Goal: Task Accomplishment & Management: Manage account settings

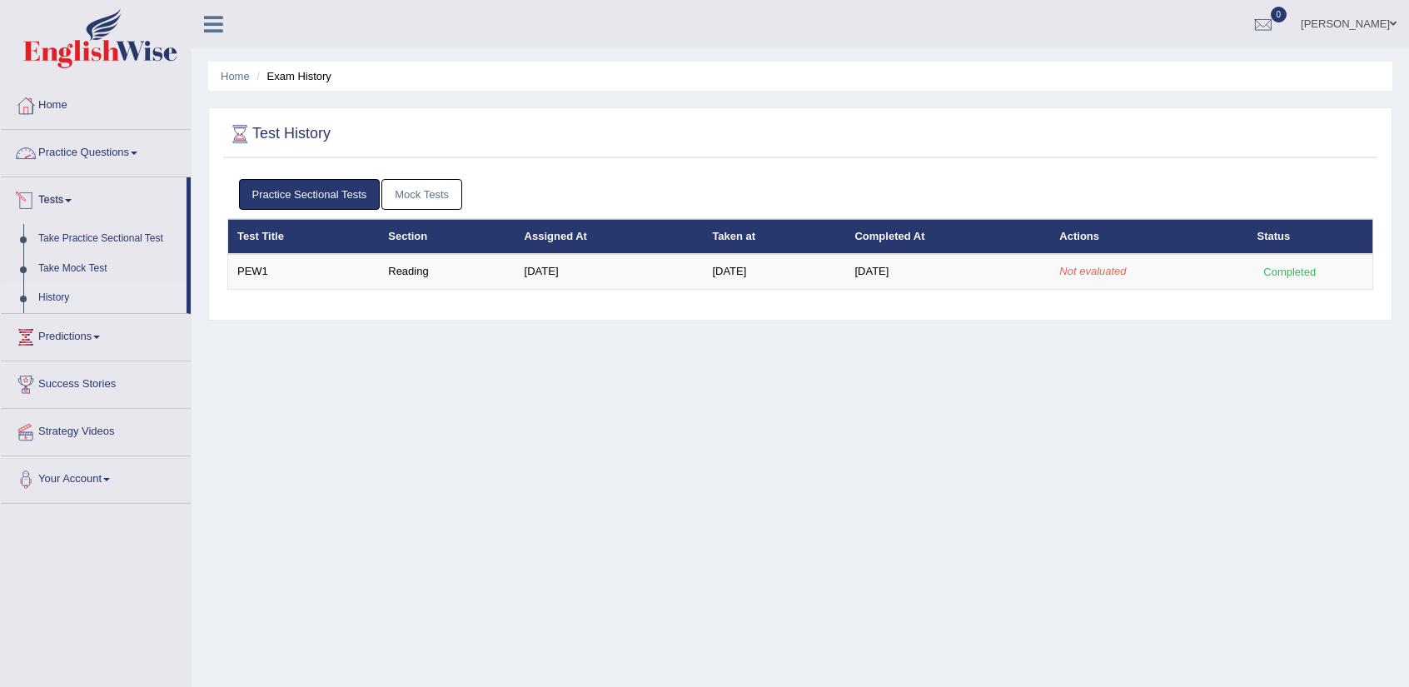
click at [74, 301] on link "History" at bounding box center [109, 298] width 156 height 30
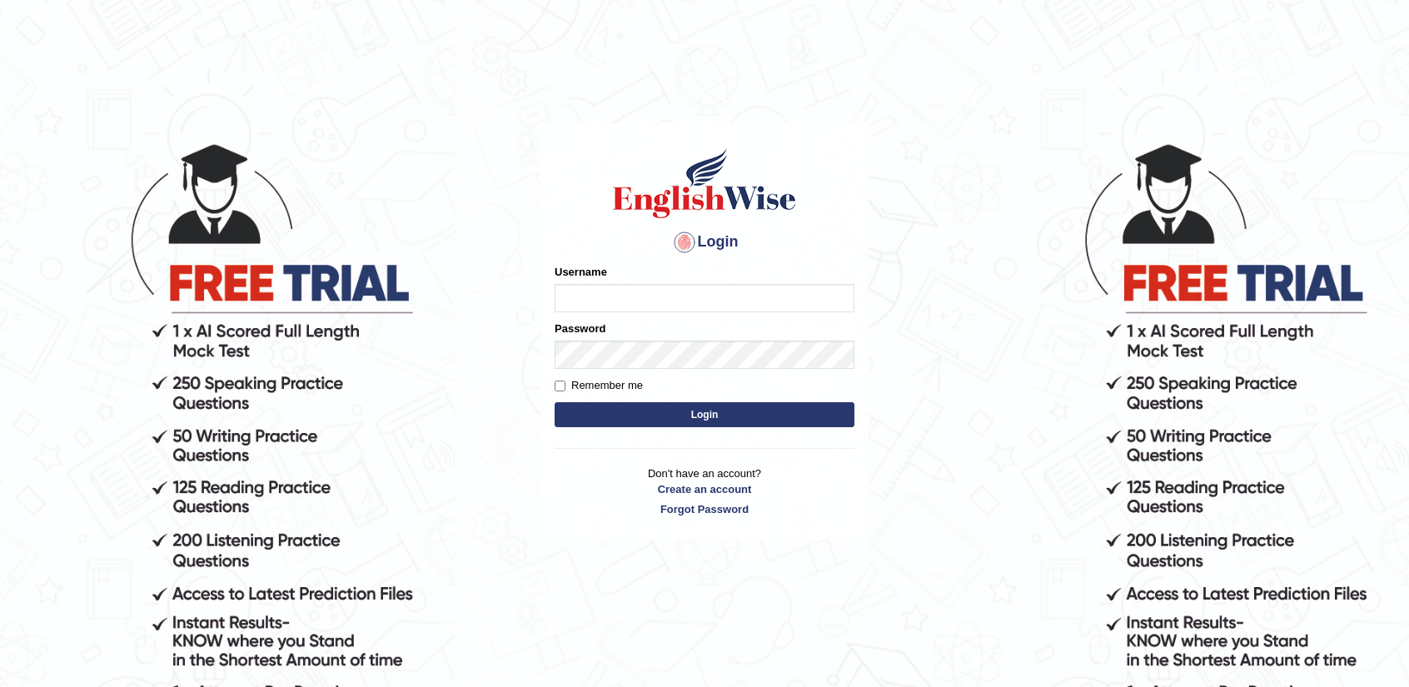
drag, startPoint x: 650, startPoint y: 292, endPoint x: 662, endPoint y: 297, distance: 13.8
click at [653, 294] on input "Username" at bounding box center [705, 298] width 300 height 28
type input "[EMAIL_ADDRESS][DOMAIN_NAME]"
click at [636, 407] on button "Login" at bounding box center [705, 414] width 300 height 25
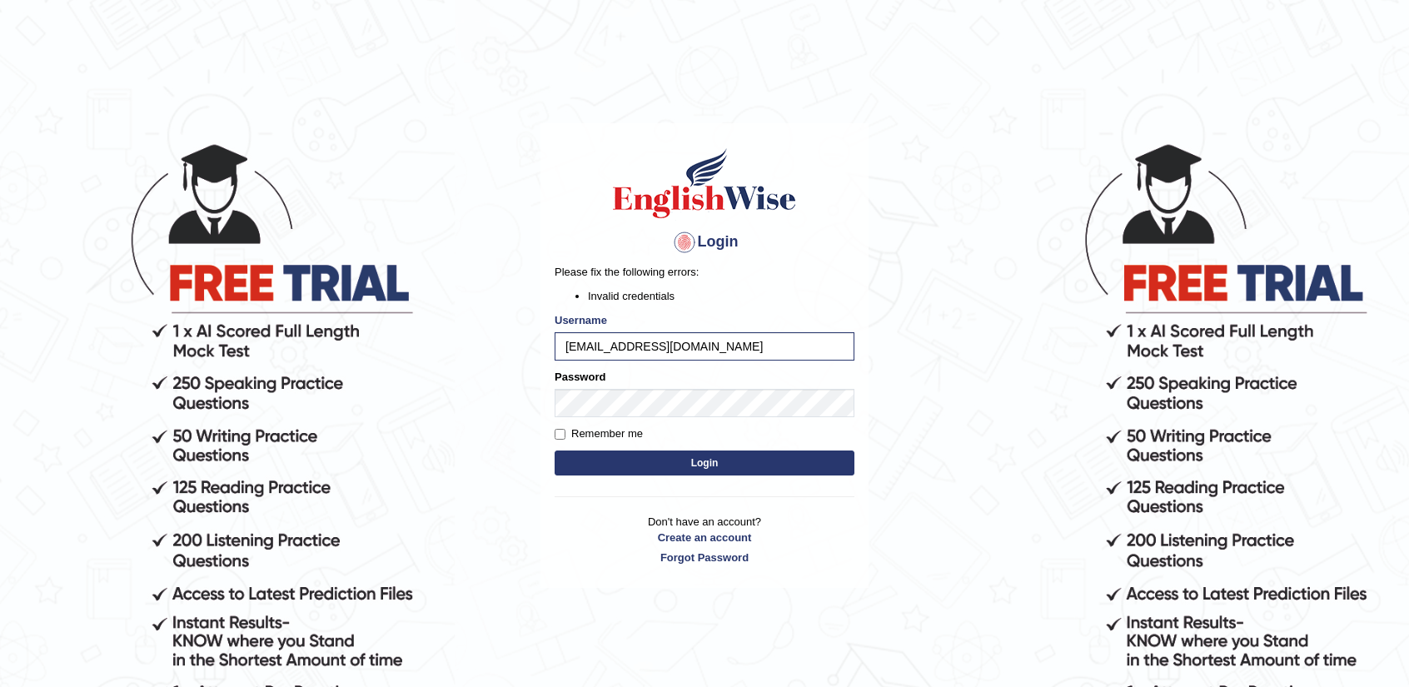
click at [615, 451] on button "Login" at bounding box center [705, 463] width 300 height 25
